Goal: Find contact information: Find contact information

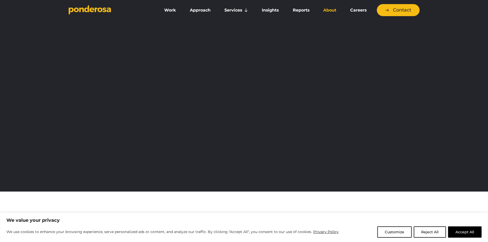
click at [333, 9] on link "About" at bounding box center [329, 10] width 25 height 11
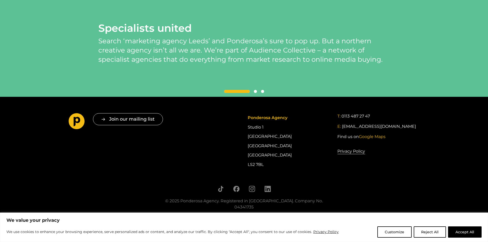
scroll to position [1250, 0]
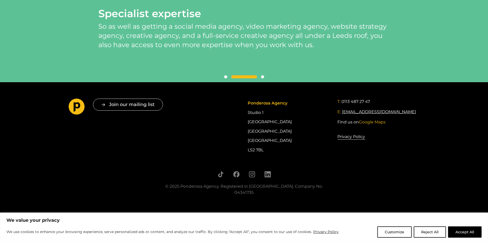
drag, startPoint x: 399, startPoint y: 117, endPoint x: 342, endPoint y: 118, distance: 56.6
click at [342, 115] on div "E: [EMAIL_ADDRESS][DOMAIN_NAME]" at bounding box center [378, 112] width 82 height 6
copy link "[EMAIL_ADDRESS][DOMAIN_NAME]"
